Goal: Task Accomplishment & Management: Use online tool/utility

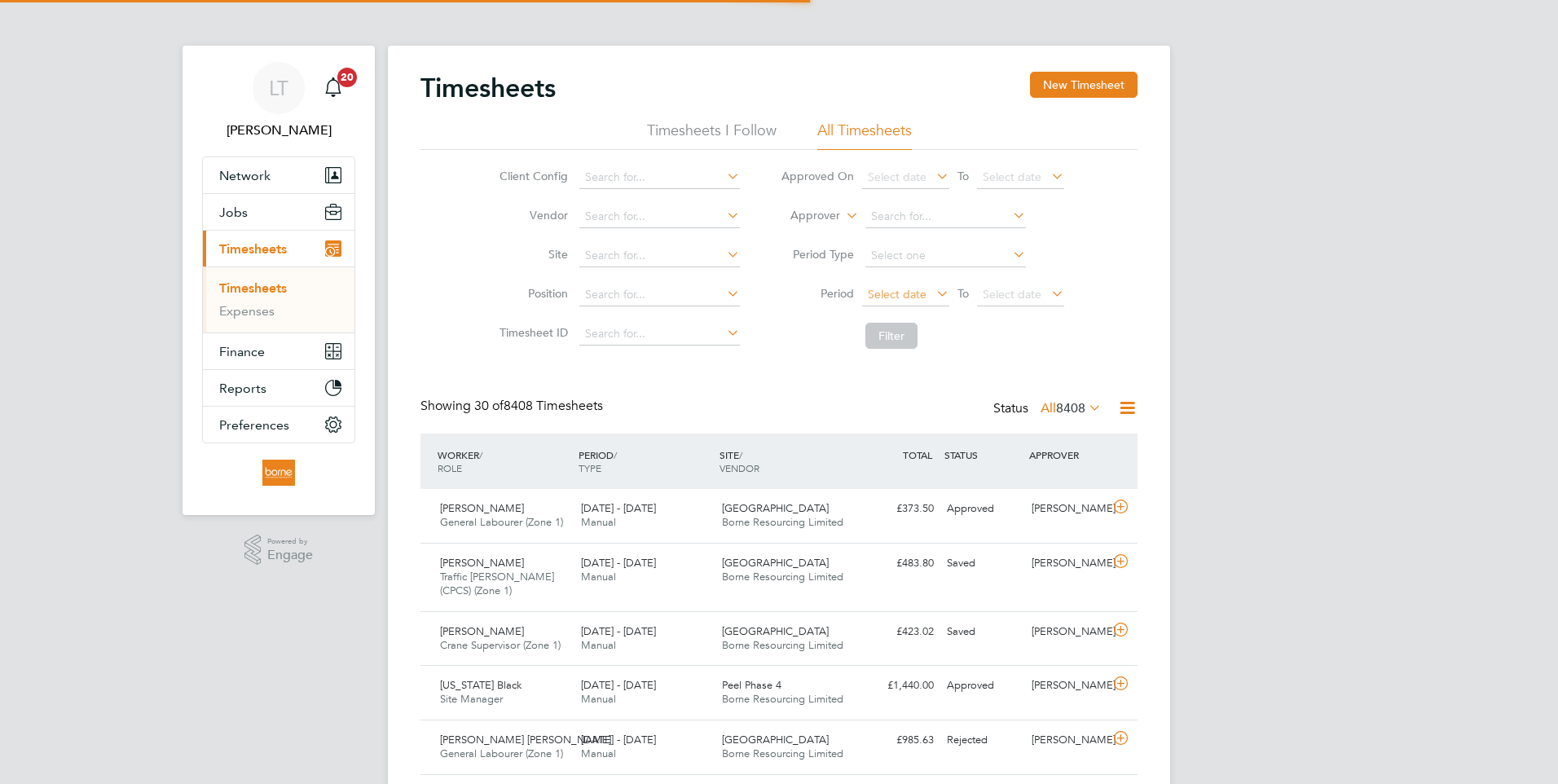
click at [869, 296] on span "Select date" at bounding box center [898, 293] width 59 height 15
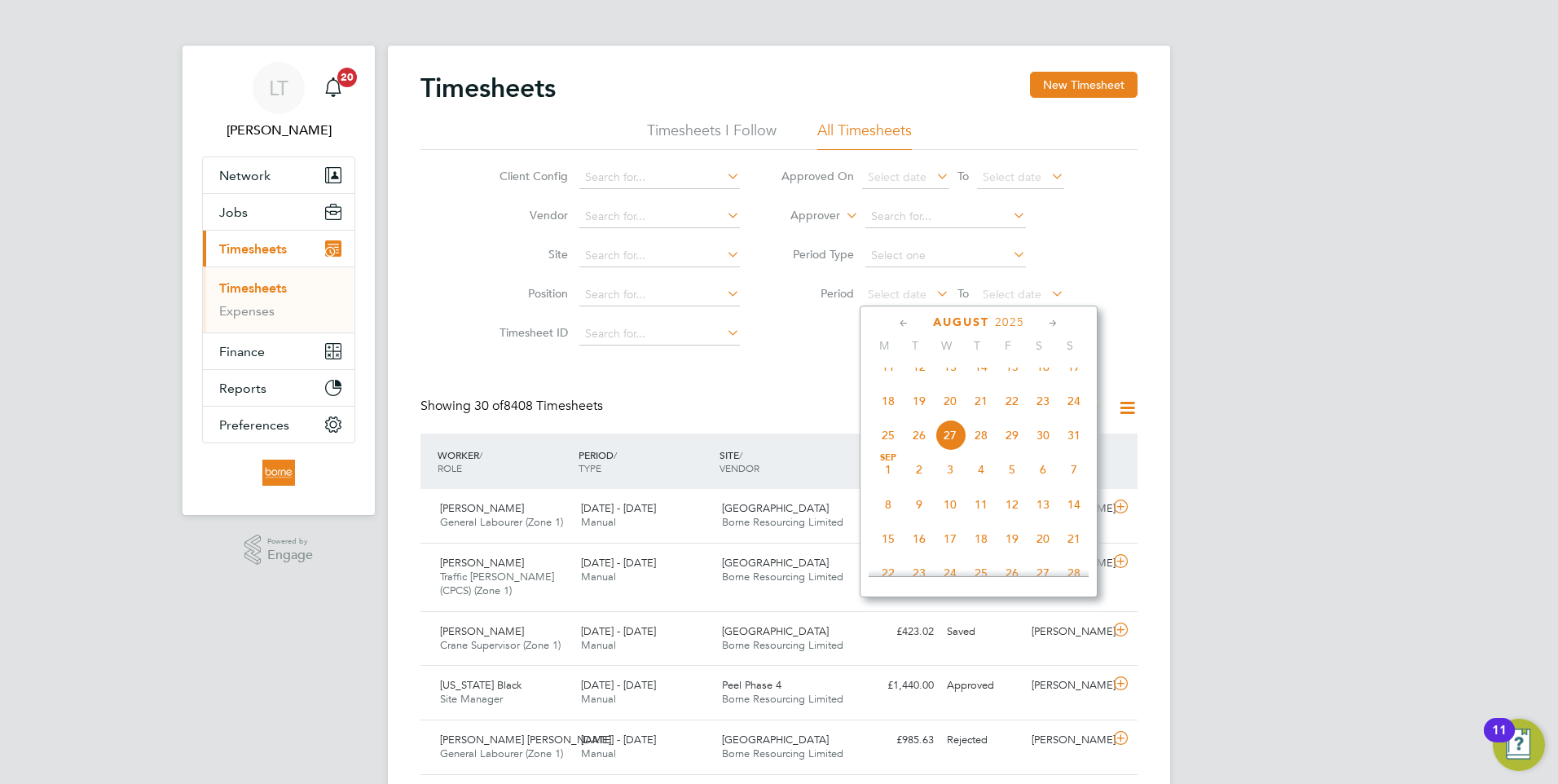
click at [887, 416] on span "18" at bounding box center [889, 401] width 31 height 31
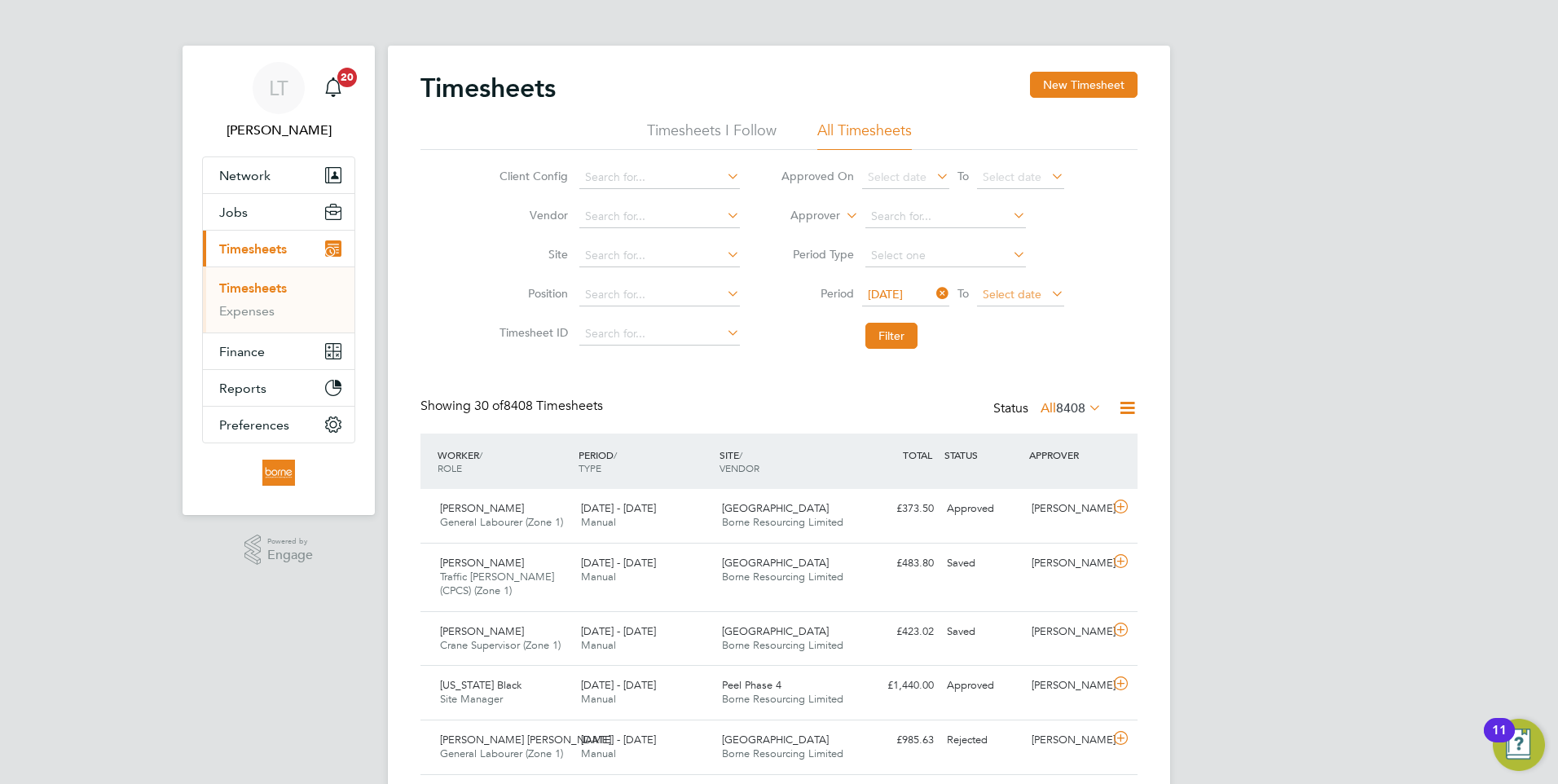
drag, startPoint x: 998, startPoint y: 294, endPoint x: 999, endPoint y: 303, distance: 9.1
click at [999, 294] on span "Select date" at bounding box center [1013, 293] width 59 height 15
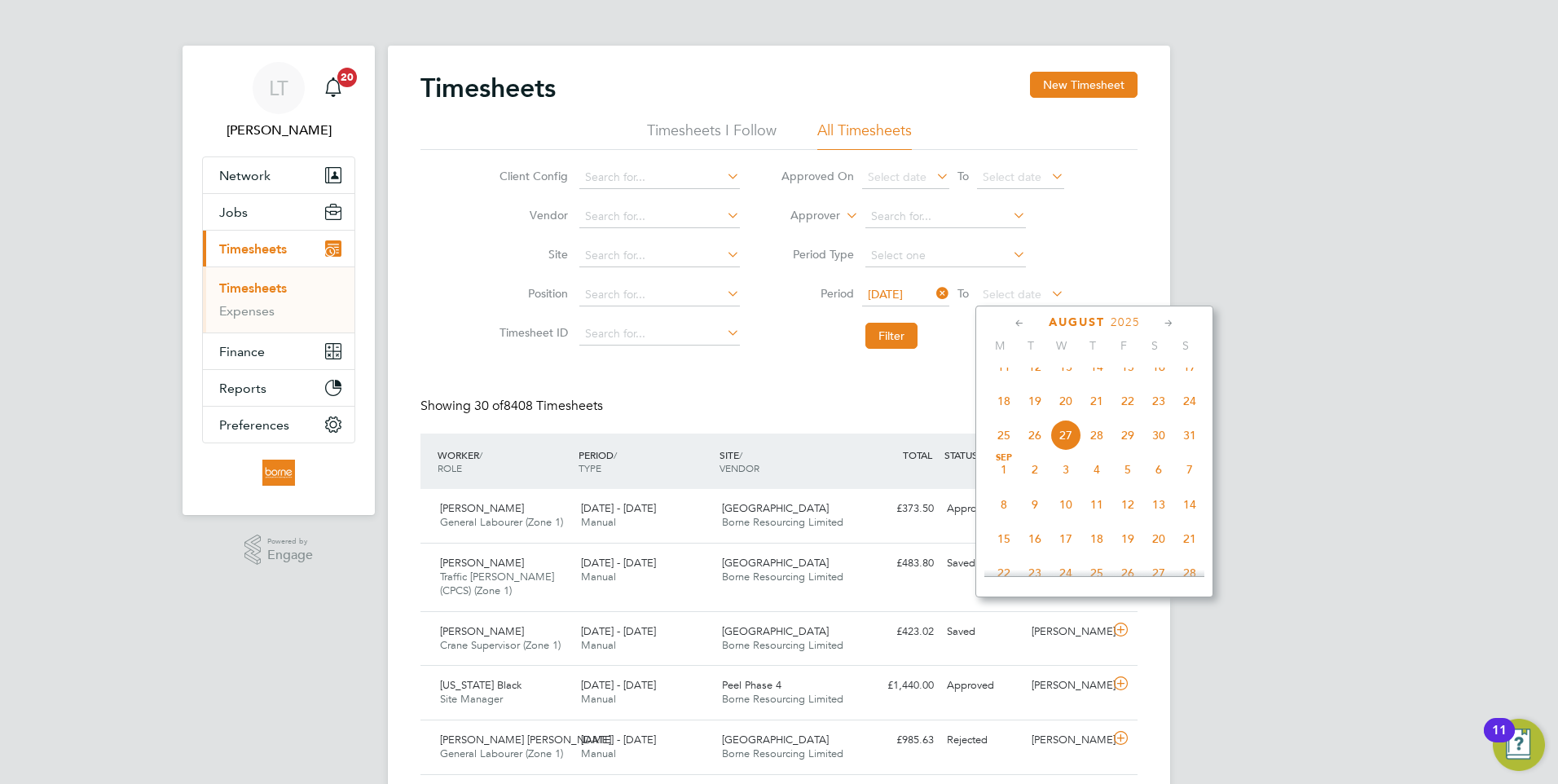
click at [1190, 413] on span "24" at bounding box center [1190, 401] width 31 height 31
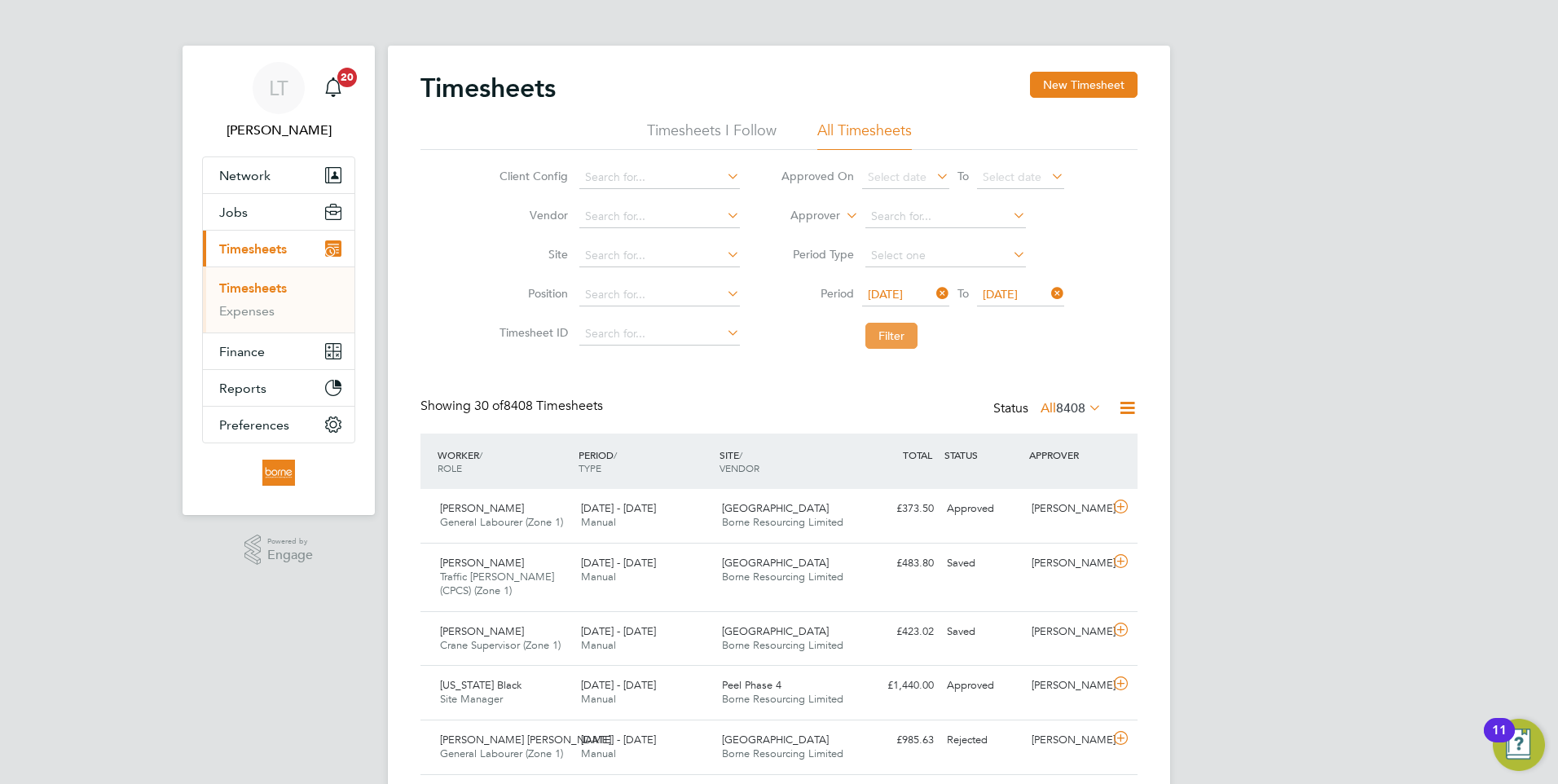
click at [885, 324] on button "Filter" at bounding box center [892, 336] width 52 height 26
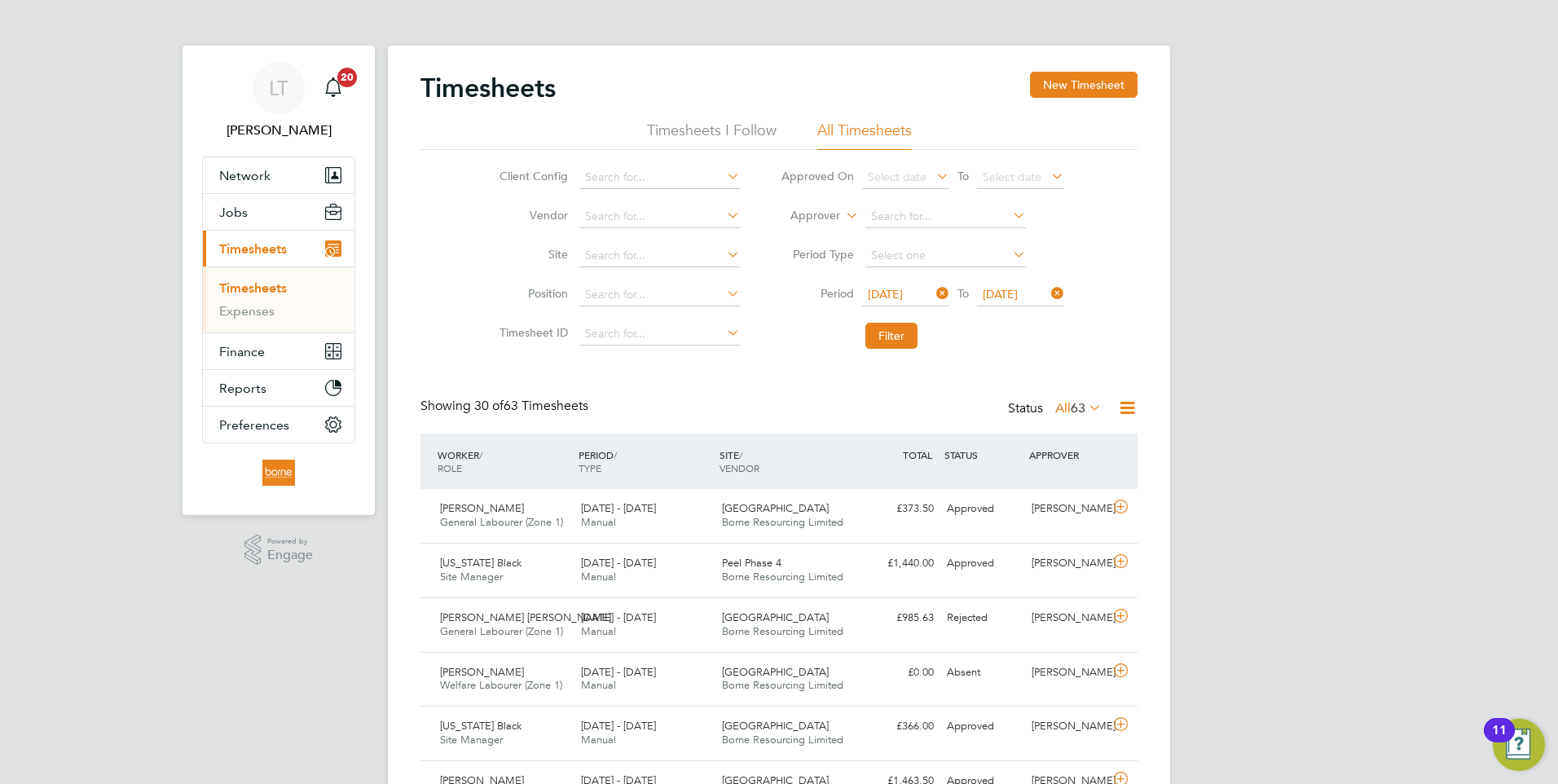
click at [1123, 412] on icon at bounding box center [1128, 408] width 21 height 21
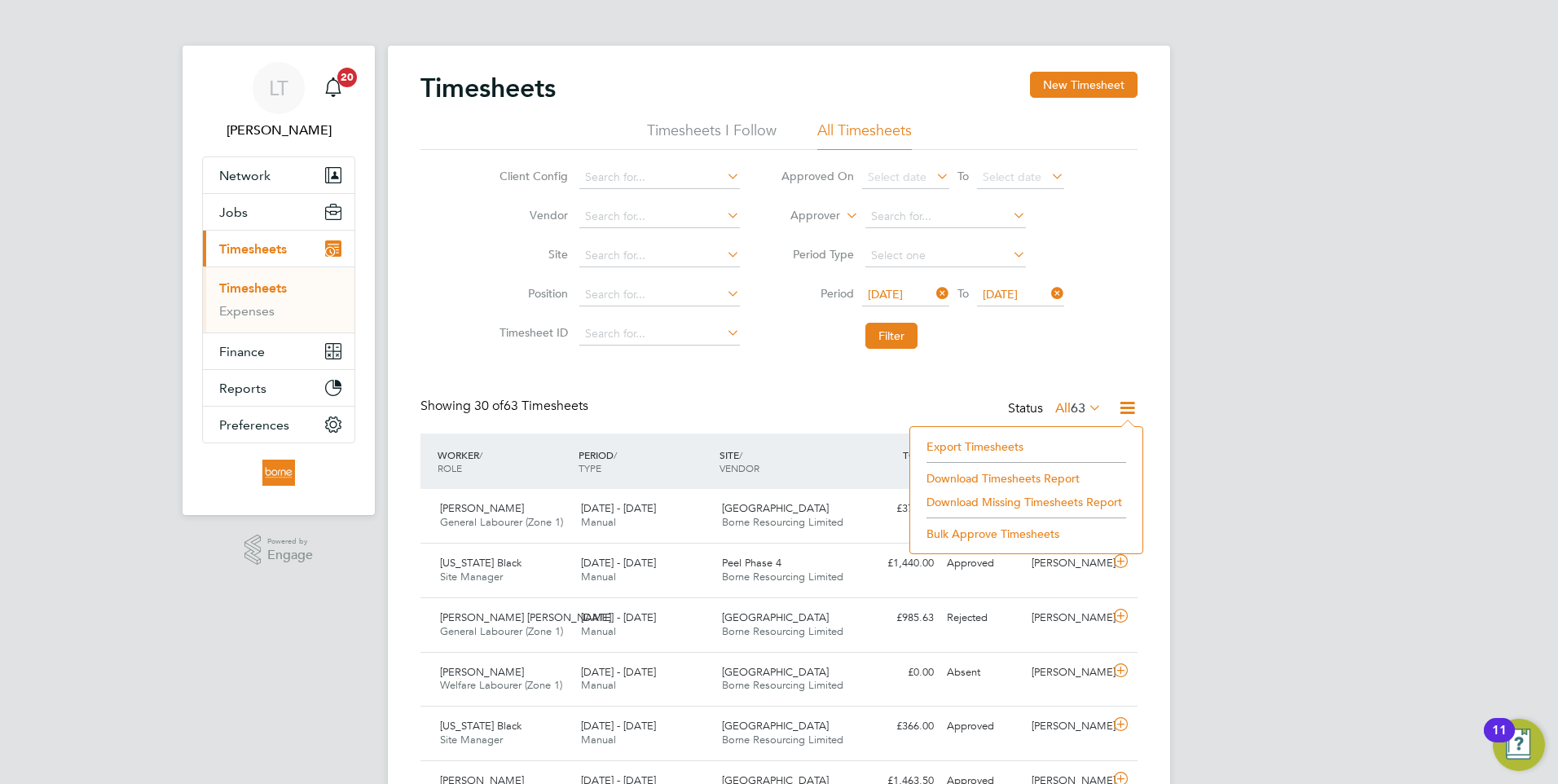
click at [985, 482] on li "Download Timesheets Report" at bounding box center [1027, 479] width 216 height 22
